Goal: Task Accomplishment & Management: Manage account settings

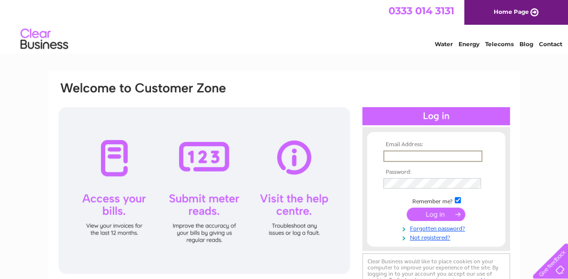
click at [423, 150] on input "text" at bounding box center [432, 155] width 99 height 11
type input "momentswanstead@gmail.com"
click at [406, 187] on td at bounding box center [436, 183] width 110 height 16
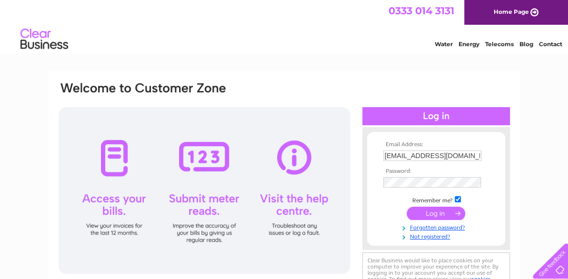
click at [440, 210] on input "submit" at bounding box center [436, 213] width 59 height 13
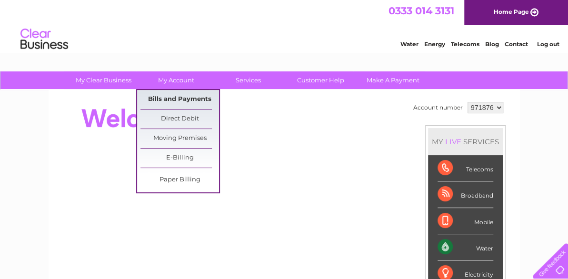
click at [171, 94] on link "Bills and Payments" at bounding box center [179, 99] width 79 height 19
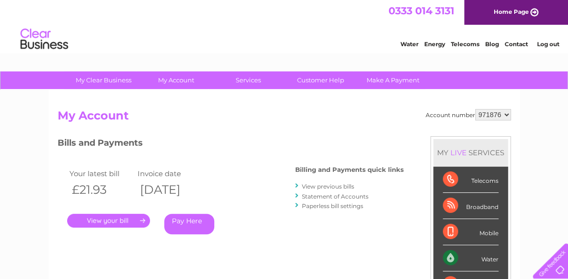
click at [125, 219] on link "." at bounding box center [108, 221] width 83 height 14
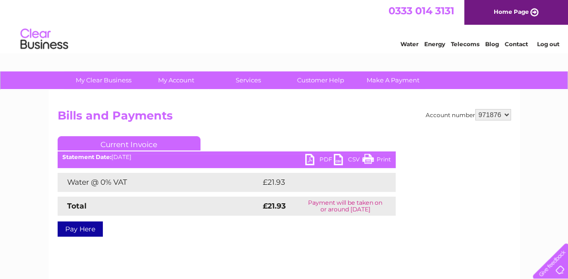
click at [308, 160] on link "PDF" at bounding box center [319, 161] width 29 height 14
